Goal: Task Accomplishment & Management: Complete application form

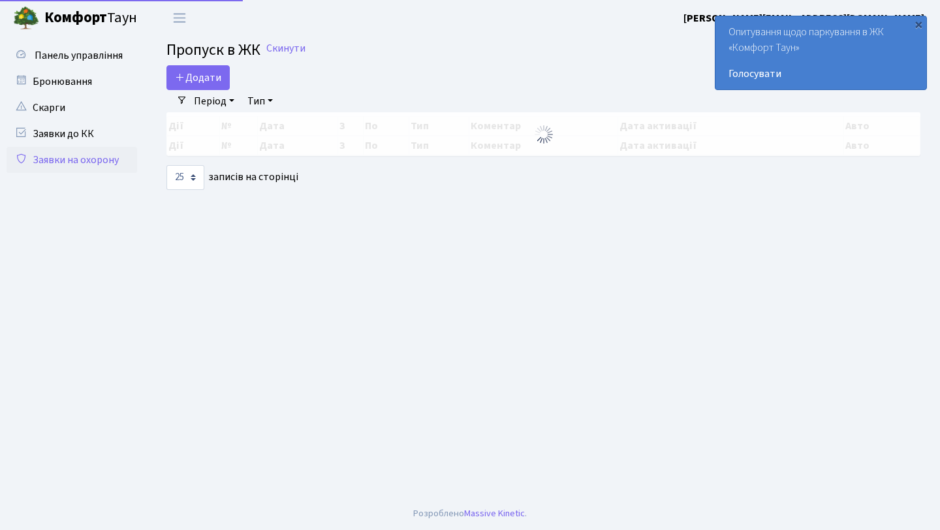
select select "25"
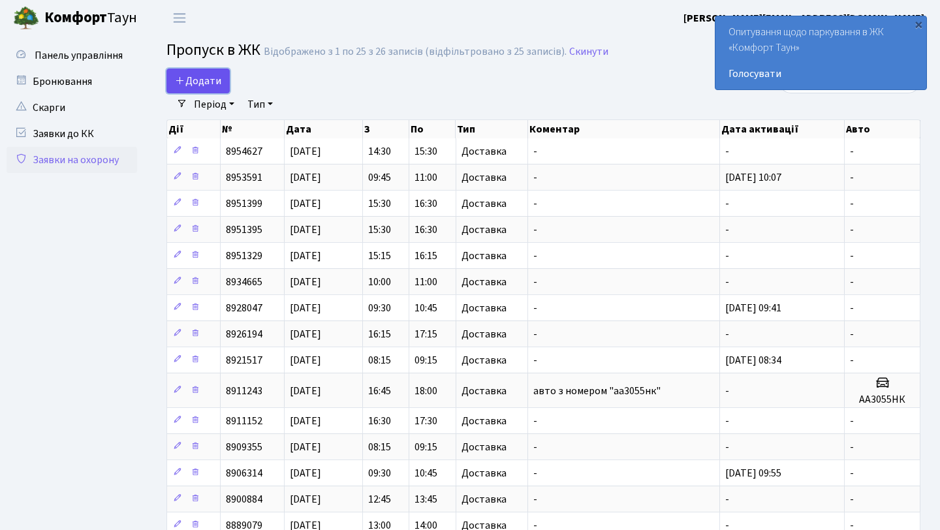
click at [203, 74] on span "Додати" at bounding box center [198, 81] width 46 height 14
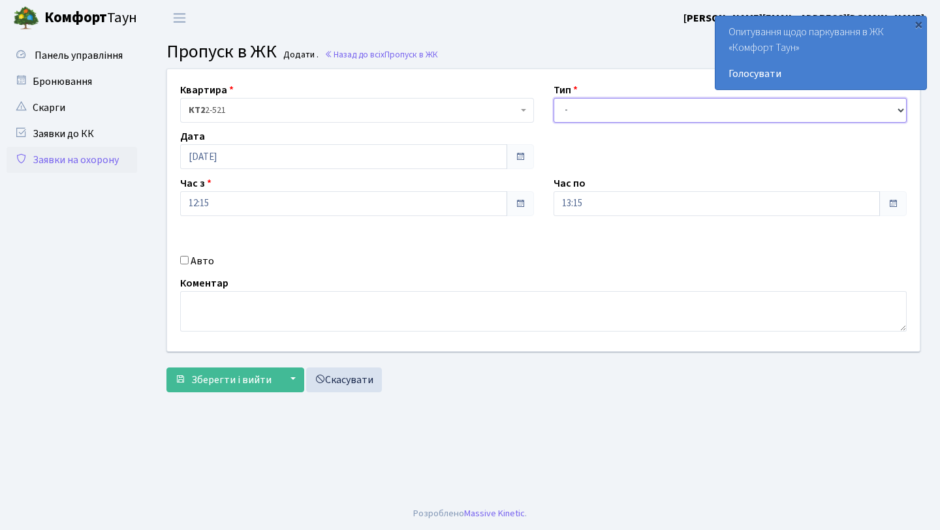
click at [650, 107] on select "- Доставка Таксі Гості Сервіс" at bounding box center [731, 110] width 354 height 25
select select "1"
click at [554, 98] on select "- Доставка Таксі Гості Сервіс" at bounding box center [731, 110] width 354 height 25
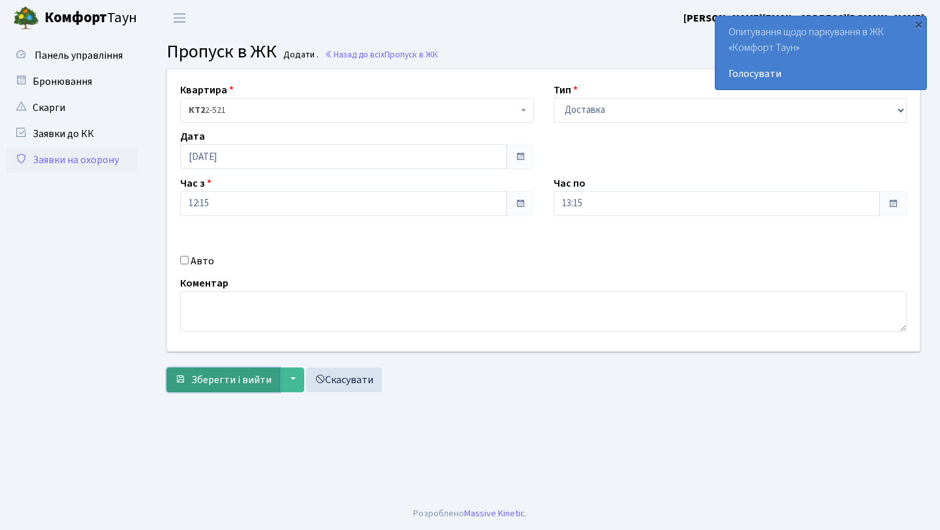
click at [206, 377] on span "Зберегти і вийти" at bounding box center [231, 380] width 80 height 14
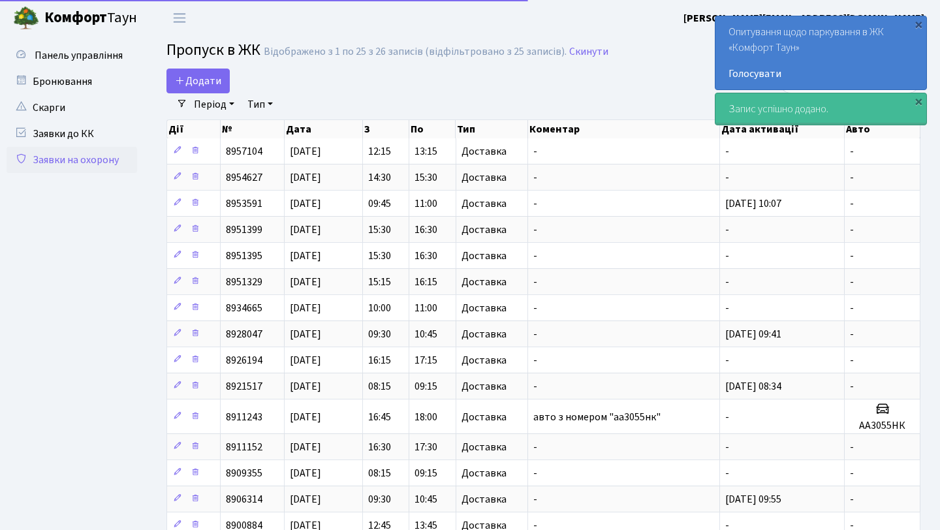
select select "25"
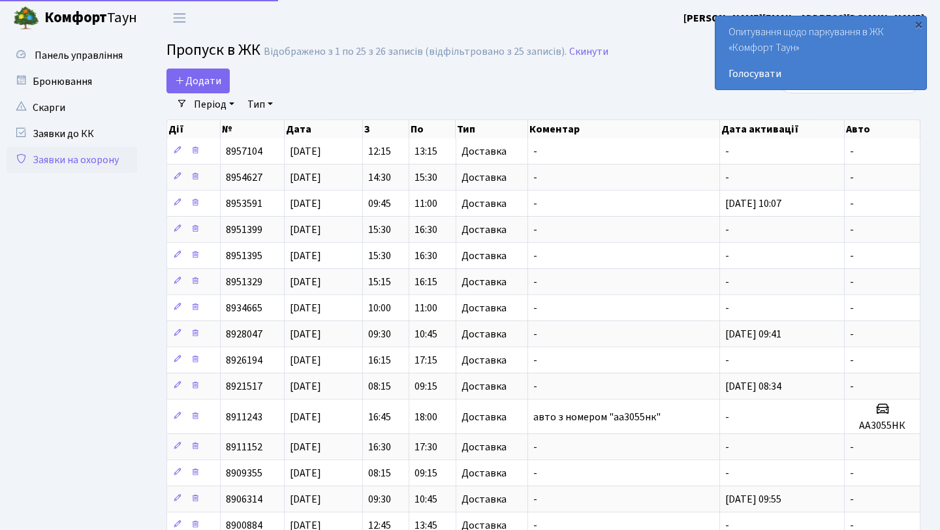
select select "25"
click at [204, 87] on span "Додати" at bounding box center [198, 81] width 46 height 14
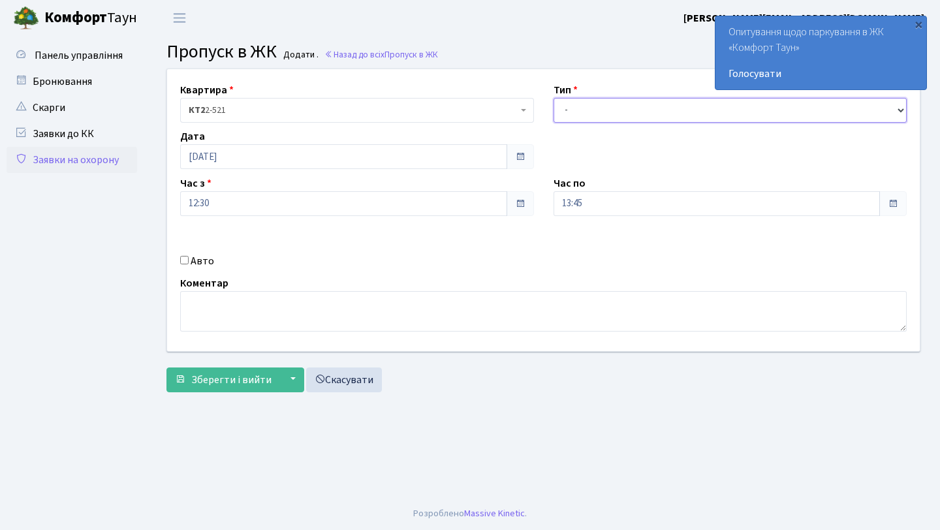
click at [637, 110] on select "- Доставка Таксі Гості Сервіс" at bounding box center [731, 110] width 354 height 25
select select "1"
click at [554, 98] on select "- Доставка Таксі Гості Сервіс" at bounding box center [731, 110] width 354 height 25
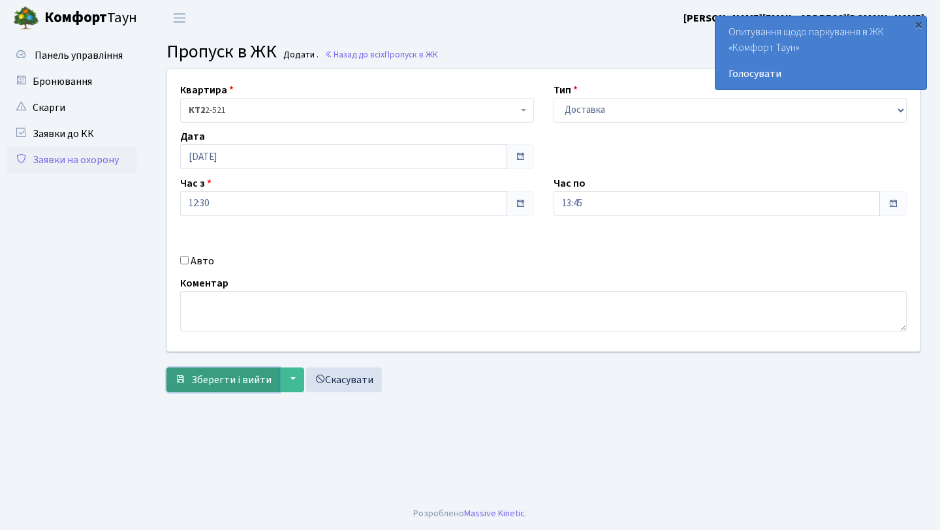
click at [237, 380] on span "Зберегти і вийти" at bounding box center [231, 380] width 80 height 14
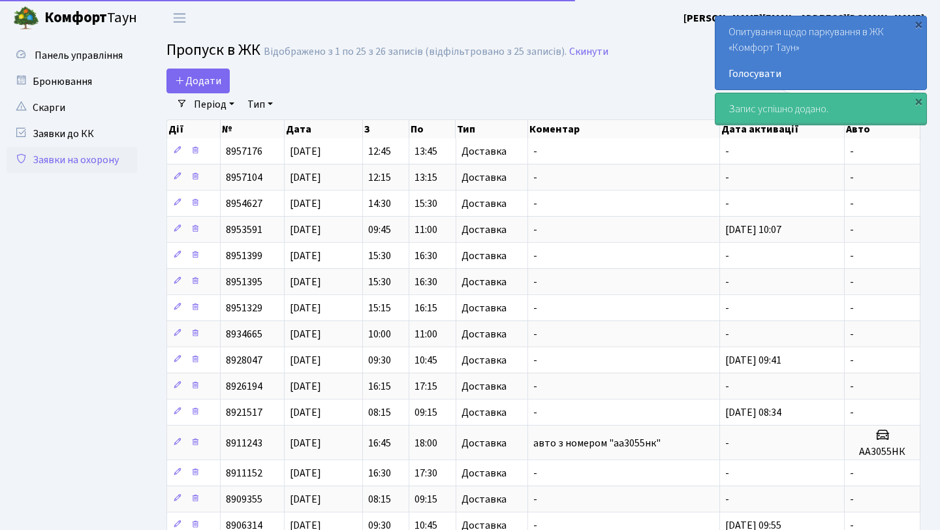
select select "25"
